Goal: Task Accomplishment & Management: Use online tool/utility

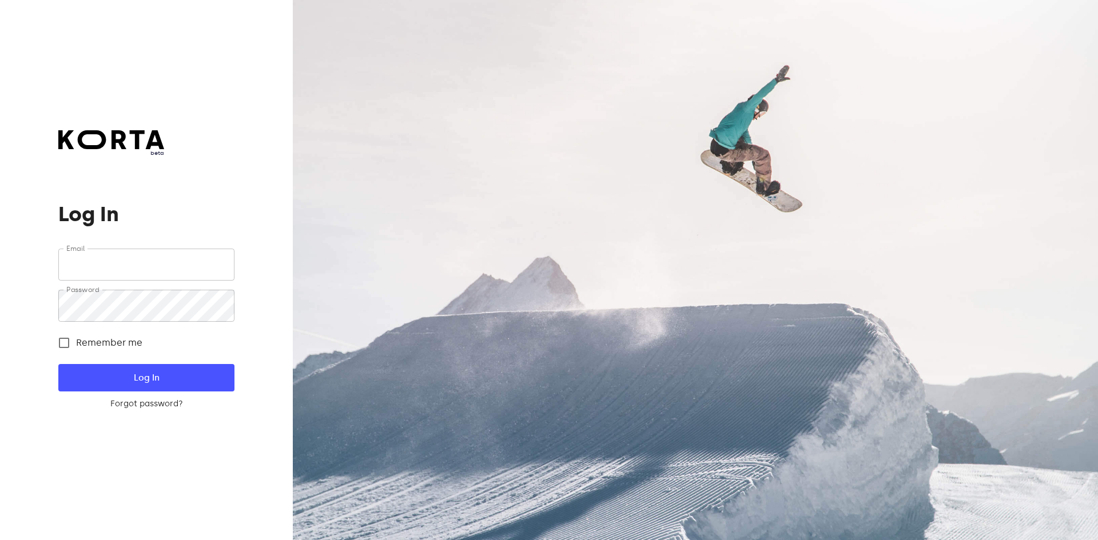
type input "[EMAIL_ADDRESS][DOMAIN_NAME]"
click at [178, 376] on span "Log In" at bounding box center [146, 377] width 139 height 15
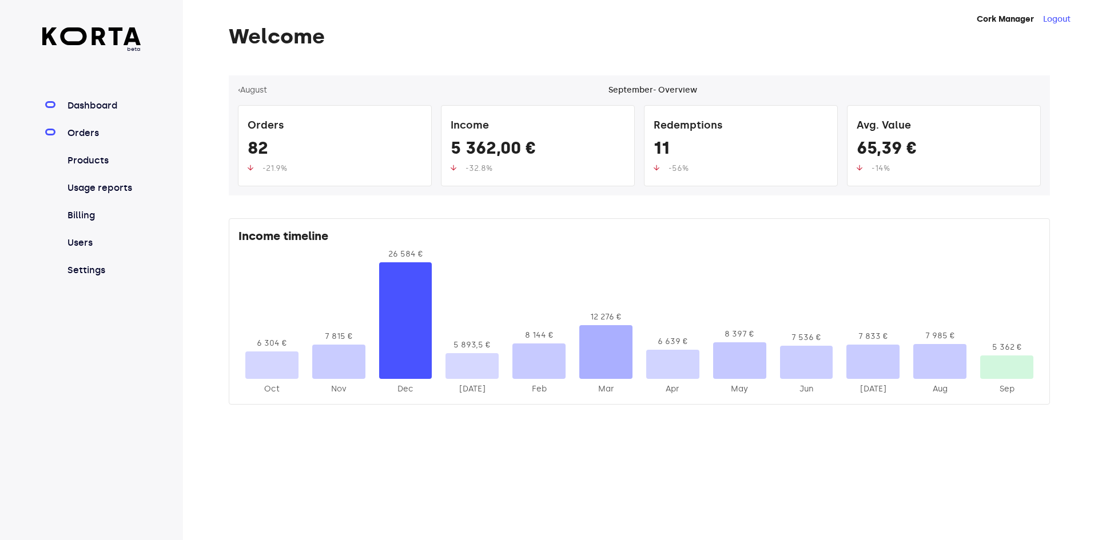
click at [93, 131] on link "Orders" at bounding box center [103, 133] width 76 height 14
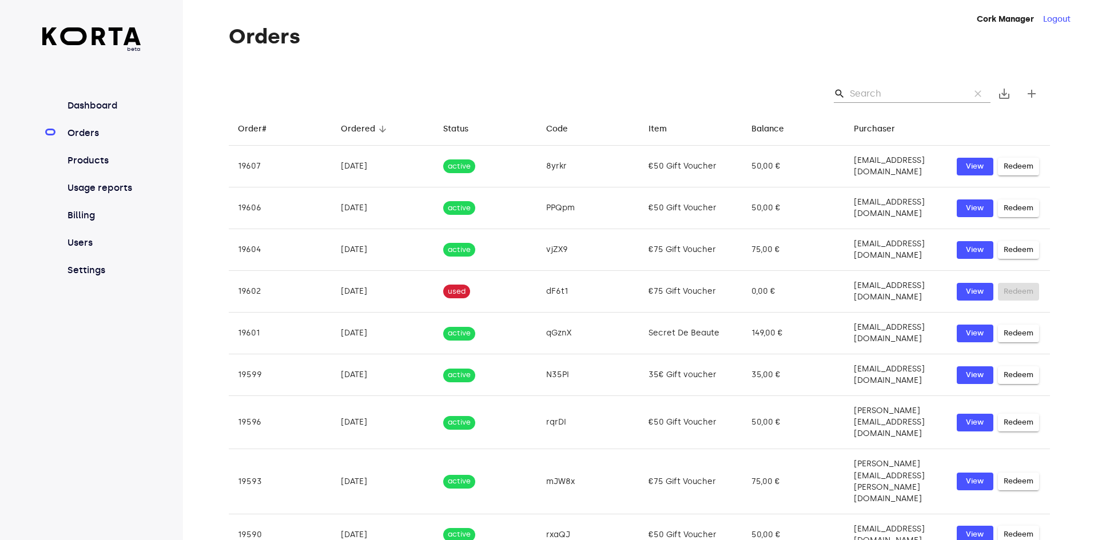
click at [893, 89] on input "Search" at bounding box center [905, 94] width 111 height 18
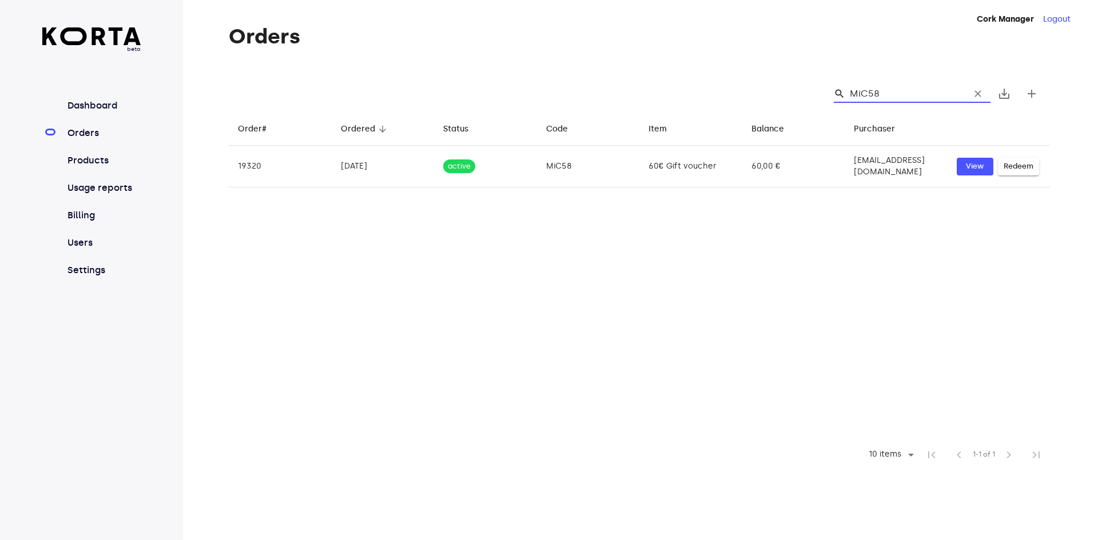
type input "MiC58"
click at [883, 77] on div "search MiC58 clear save_alt add" at bounding box center [639, 93] width 821 height 37
click at [884, 91] on input "MiC58" at bounding box center [905, 94] width 111 height 18
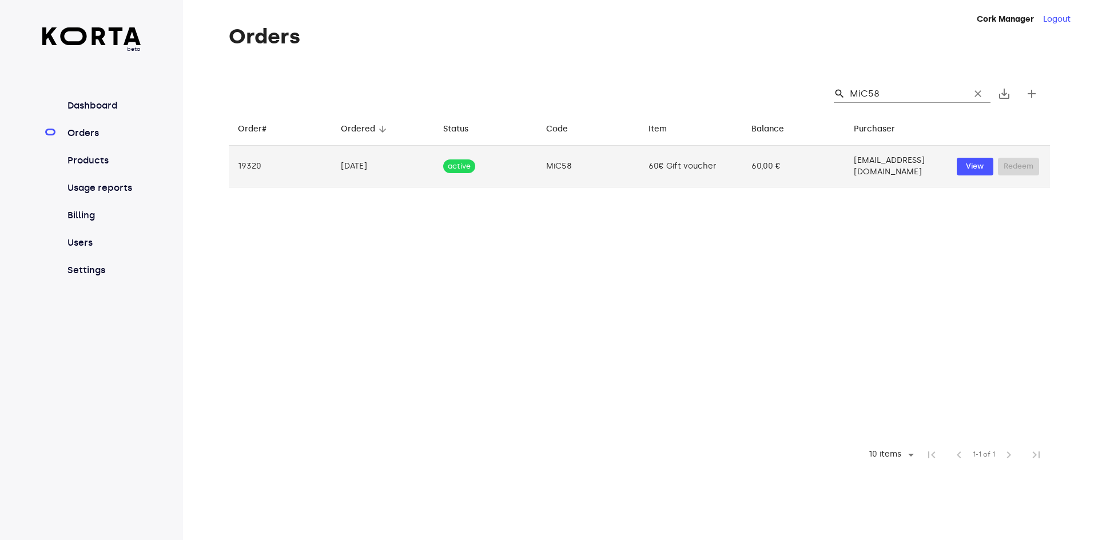
click at [1018, 166] on div "View Redeem" at bounding box center [998, 167] width 85 height 18
click at [885, 159] on td "[EMAIL_ADDRESS][DOMAIN_NAME]" at bounding box center [895, 167] width 103 height 42
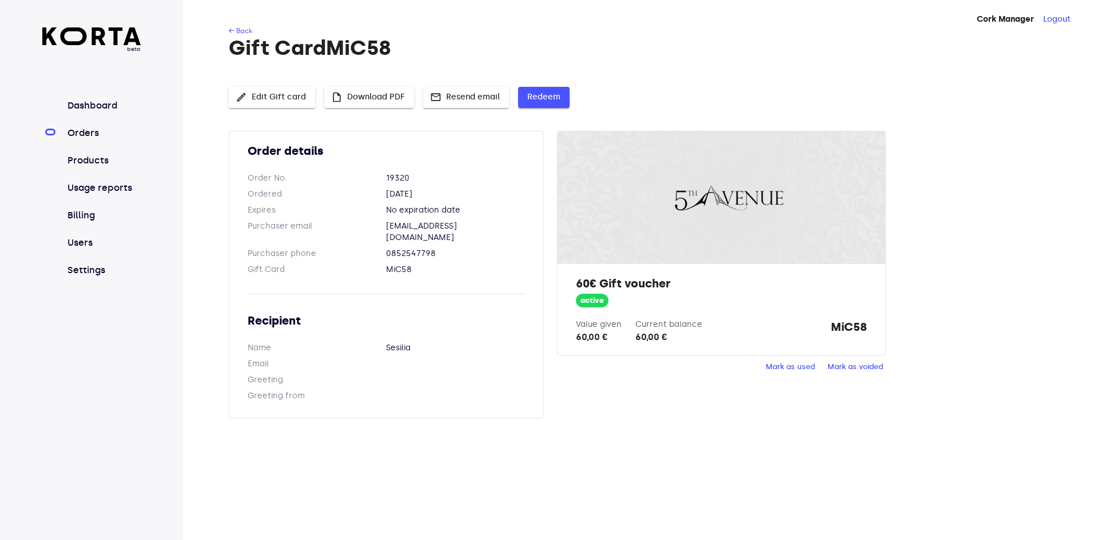
click at [540, 102] on span "Redeem" at bounding box center [543, 97] width 33 height 14
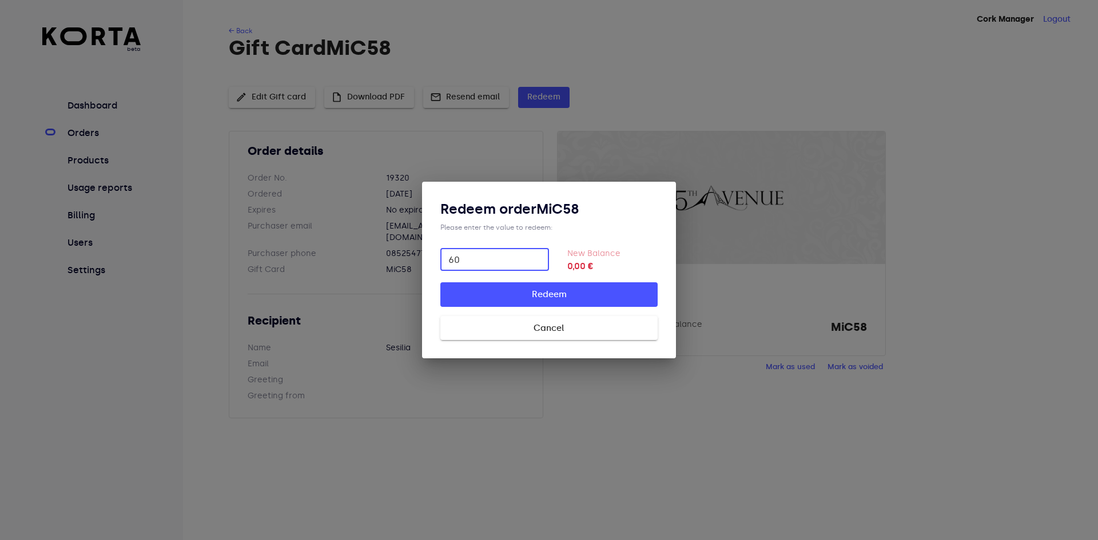
type input "60"
click at [564, 292] on span "Redeem" at bounding box center [548, 294] width 181 height 15
